Goal: Transaction & Acquisition: Purchase product/service

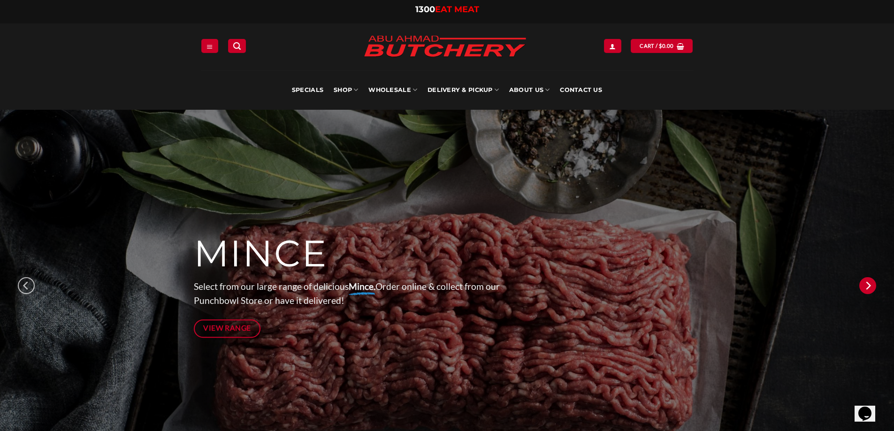
click at [863, 284] on icon "Next" at bounding box center [867, 285] width 17 height 17
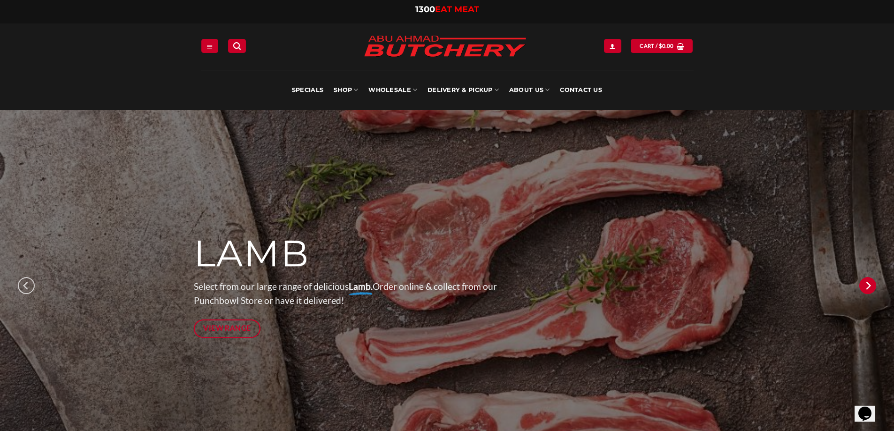
click at [867, 289] on icon "Next" at bounding box center [868, 286] width 5 height 8
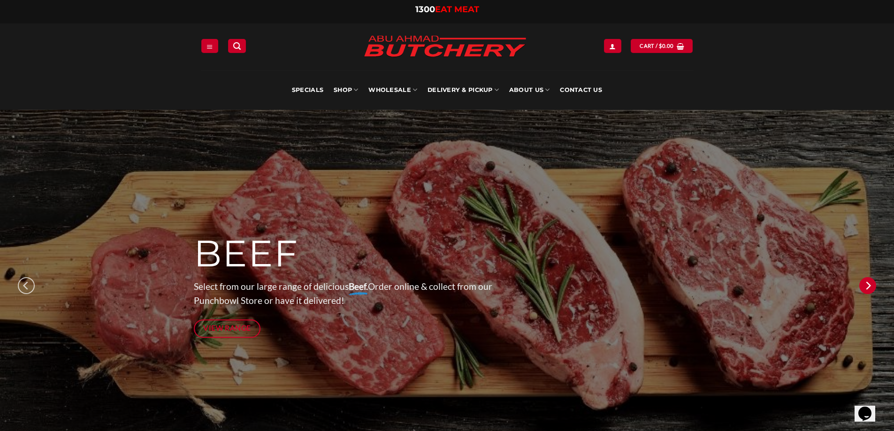
click at [867, 289] on icon "Next" at bounding box center [868, 286] width 5 height 8
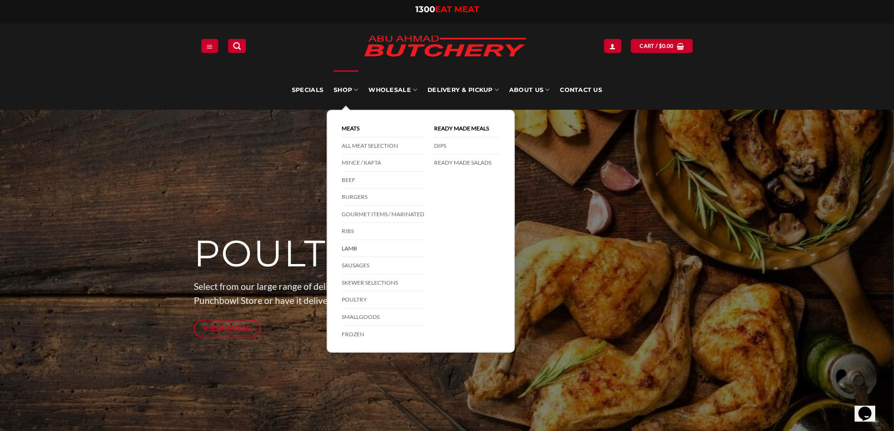
click at [365, 248] on link "Lamb" at bounding box center [383, 248] width 83 height 17
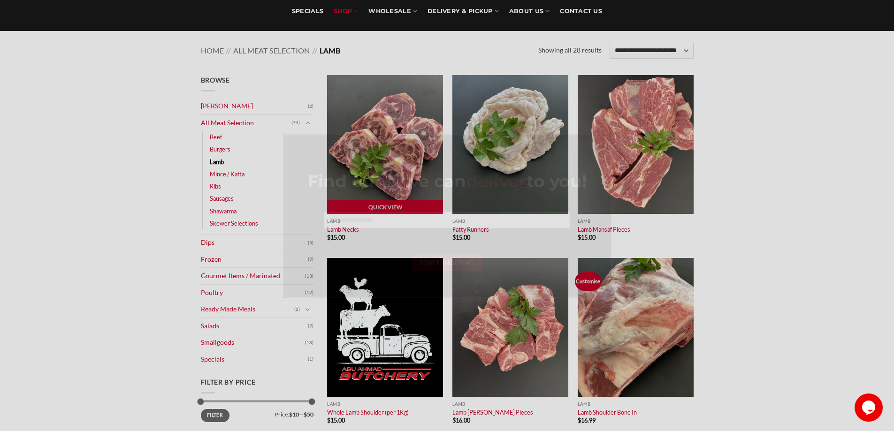
scroll to position [94, 0]
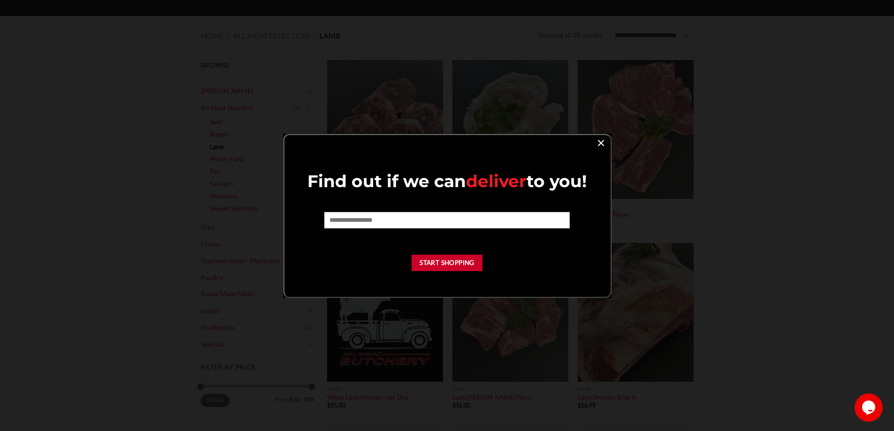
click at [606, 145] on link "×" at bounding box center [601, 142] width 14 height 13
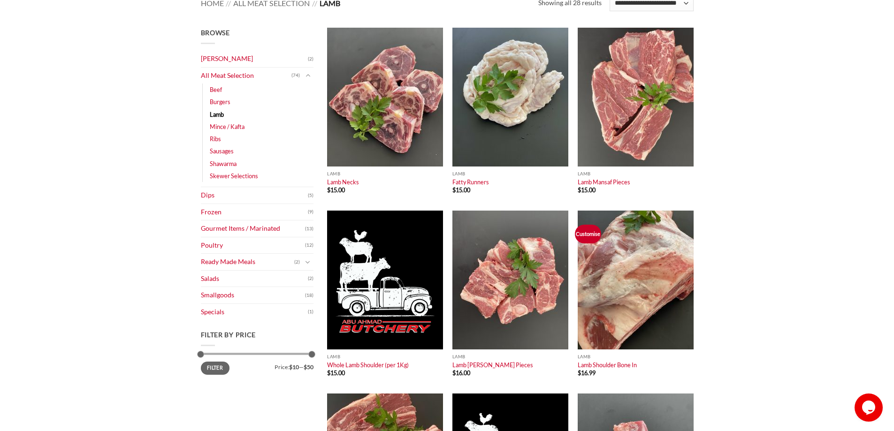
scroll to position [0, 0]
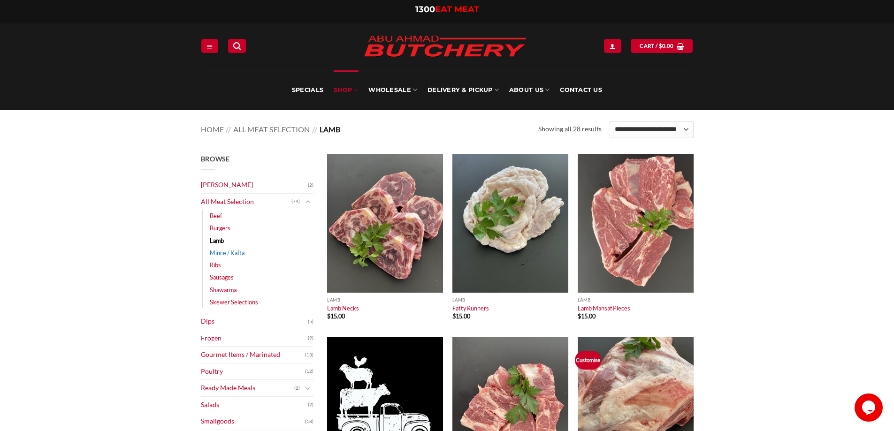
click at [224, 255] on link "Mince / Kafta" at bounding box center [227, 253] width 35 height 12
